Goal: Information Seeking & Learning: Learn about a topic

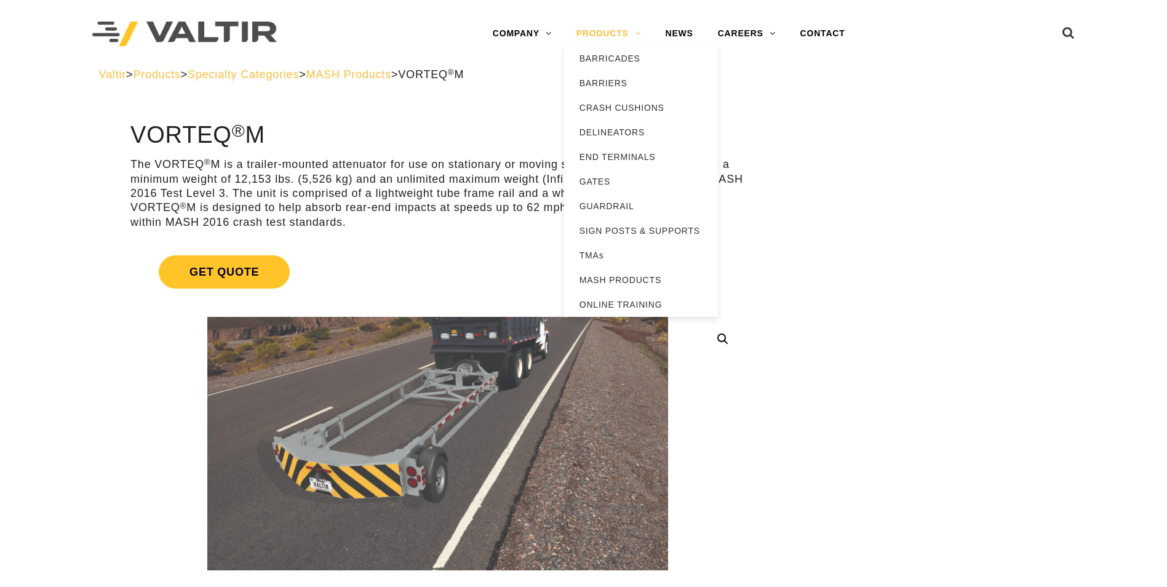
click at [615, 28] on link "PRODUCTS" at bounding box center [608, 34] width 89 height 25
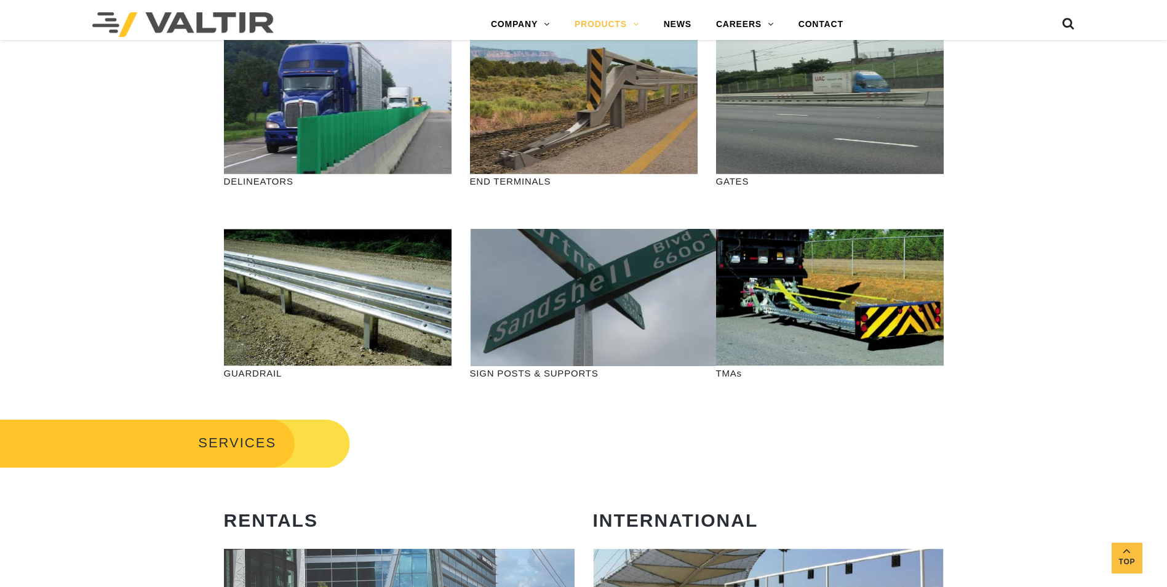
scroll to position [205, 0]
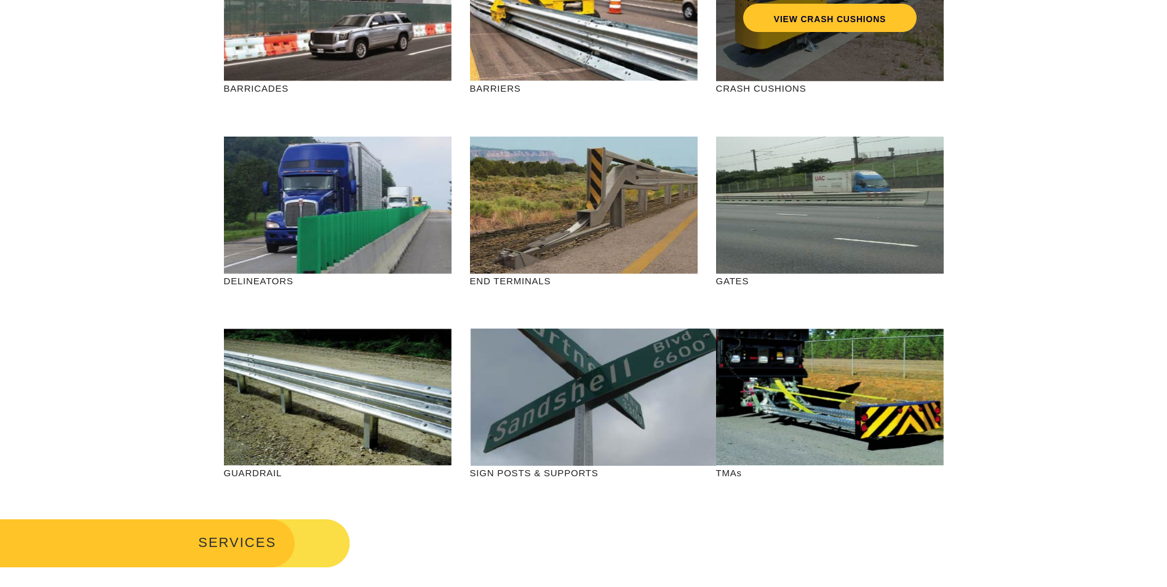
click at [792, 71] on div "VIEW CRASH CUSHIONS" at bounding box center [830, 12] width 228 height 137
click at [812, 21] on link "VIEW CRASH CUSHIONS" at bounding box center [830, 18] width 174 height 28
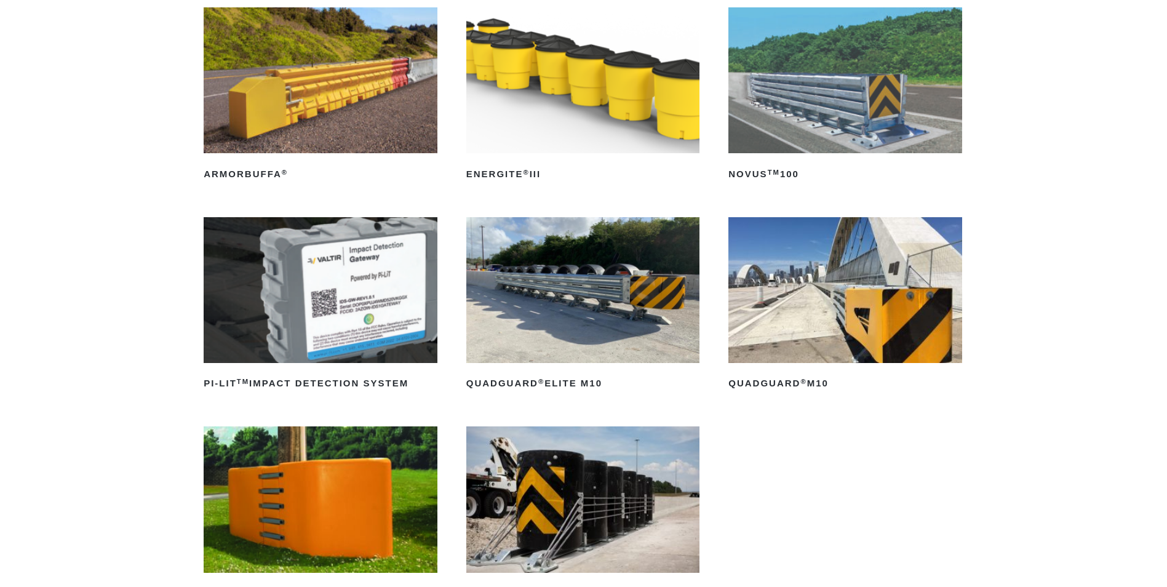
scroll to position [205, 0]
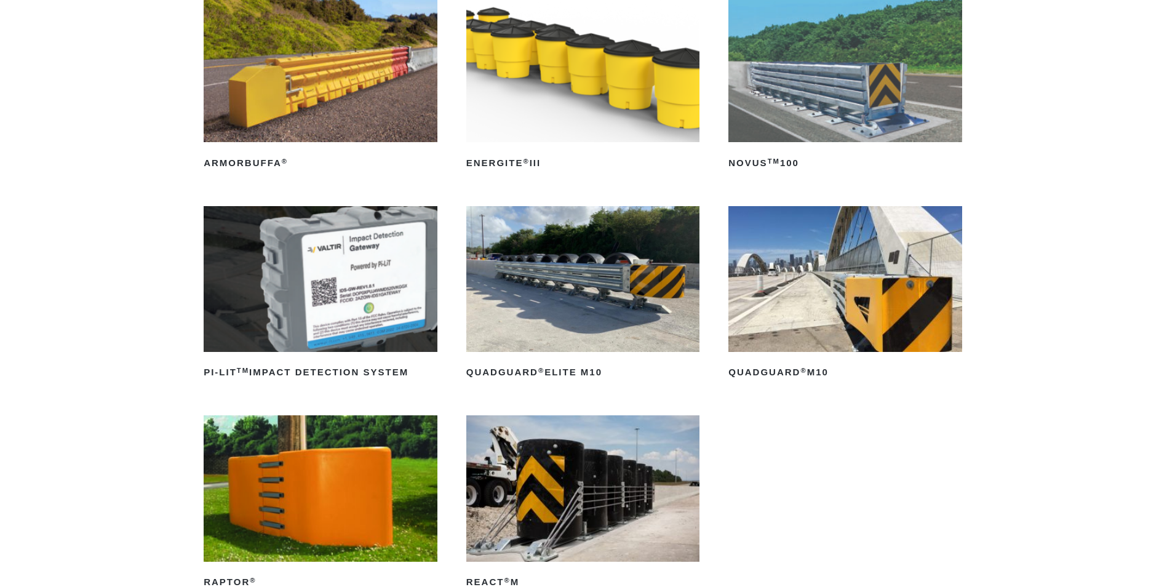
click at [324, 302] on img at bounding box center [321, 279] width 234 height 146
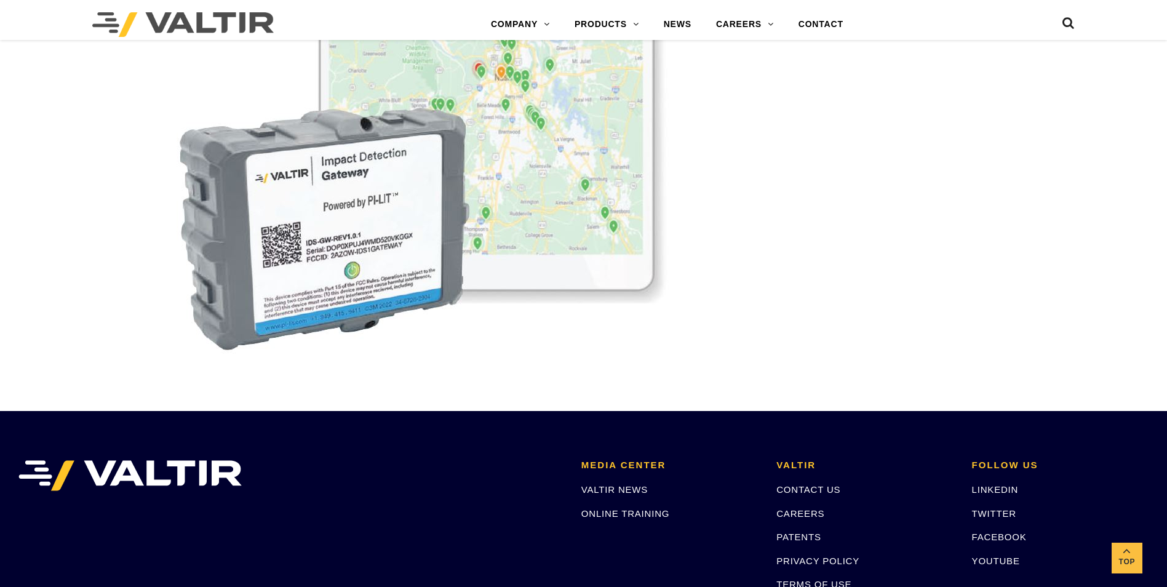
scroll to position [3887, 0]
